Goal: Task Accomplishment & Management: Use online tool/utility

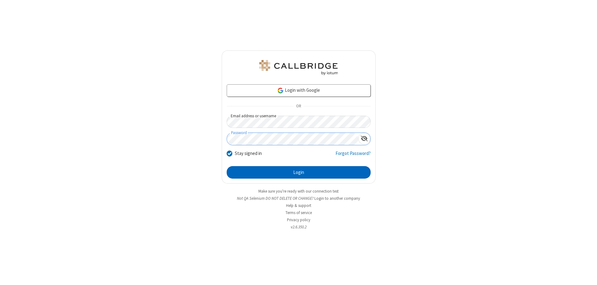
click at [298, 172] on button "Login" at bounding box center [299, 172] width 144 height 12
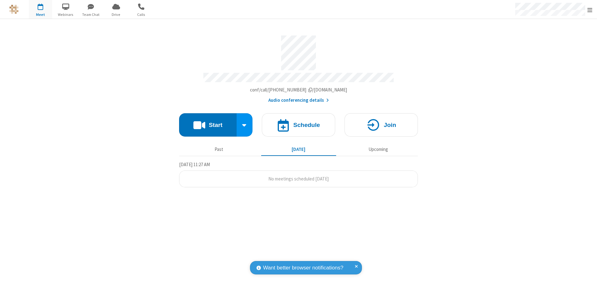
click at [208, 122] on button "Start" at bounding box center [207, 124] width 57 height 23
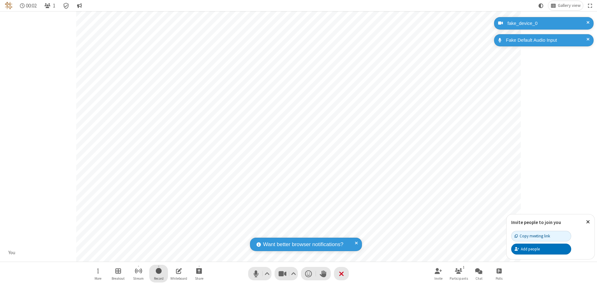
click at [158, 273] on span "Start recording" at bounding box center [159, 271] width 6 height 8
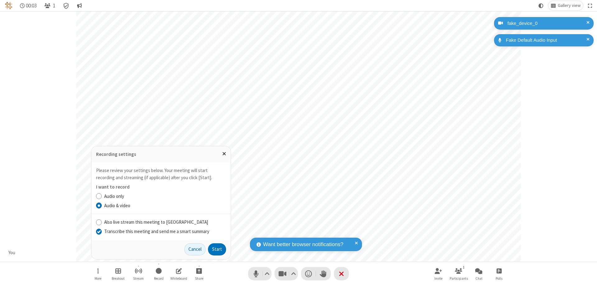
click at [99, 231] on input "Transcribe this meeting and send me a smart summary" at bounding box center [99, 231] width 6 height 7
click at [217, 249] on button "Start" at bounding box center [217, 249] width 18 height 12
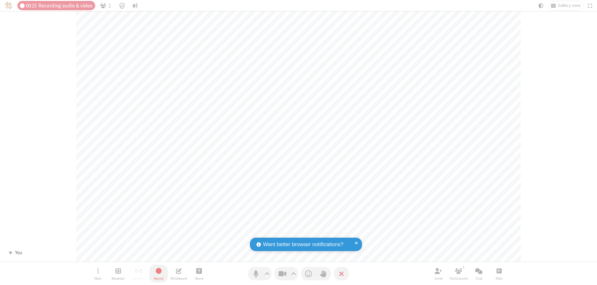
click at [158, 273] on span "Stop recording" at bounding box center [158, 271] width 7 height 8
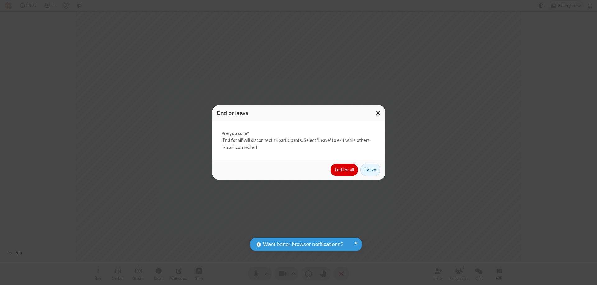
click at [344, 170] on button "End for all" at bounding box center [343, 169] width 27 height 12
